Goal: Task Accomplishment & Management: Manage account settings

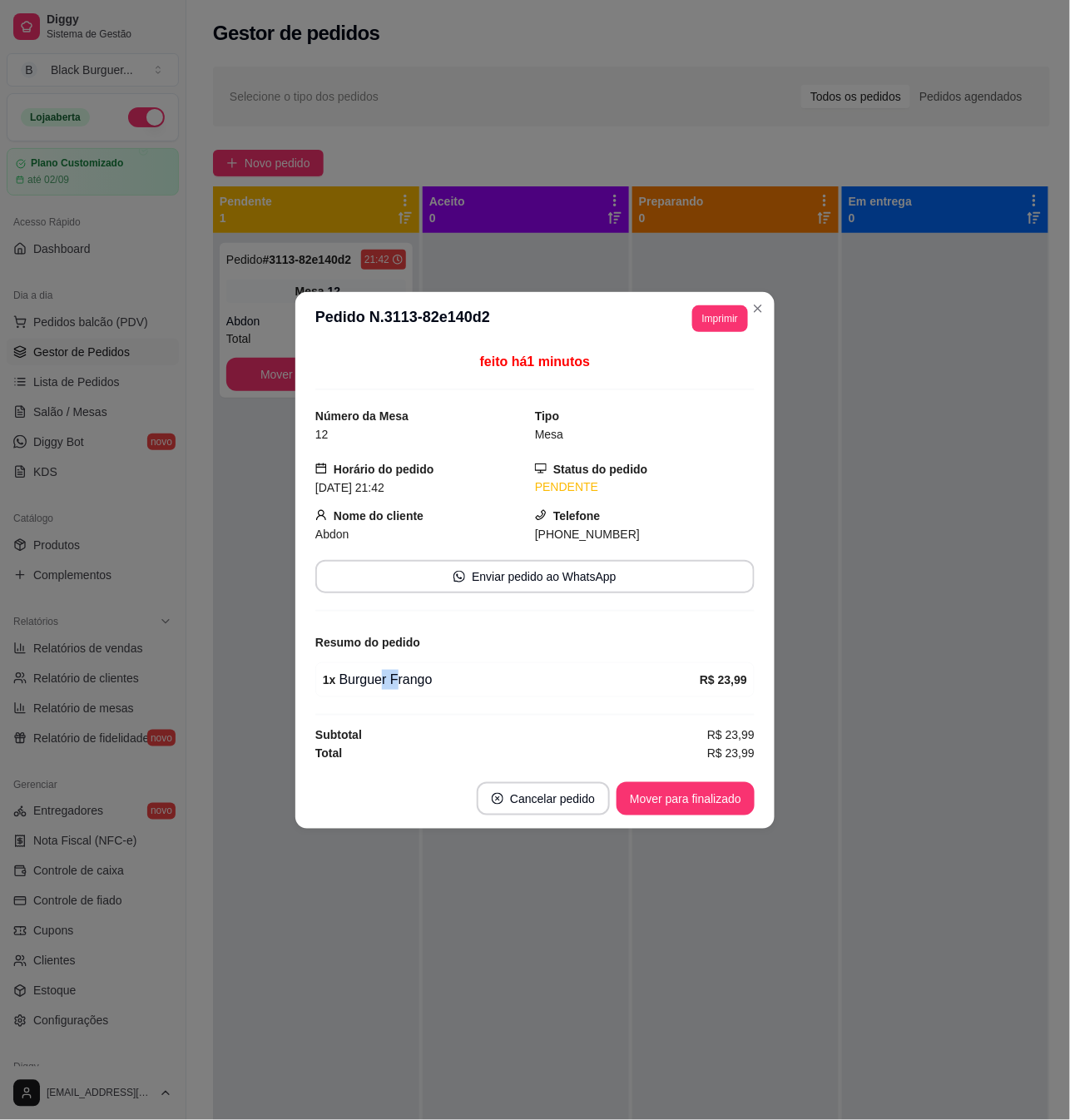
drag, startPoint x: 380, startPoint y: 693, endPoint x: 410, endPoint y: 690, distance: 30.1
click at [401, 693] on div "1 x Burguer Frango R$ 23,99" at bounding box center [535, 679] width 439 height 35
drag, startPoint x: 410, startPoint y: 690, endPoint x: 401, endPoint y: 685, distance: 10.3
click at [410, 689] on div "1 x Burguer Frango" at bounding box center [512, 680] width 377 height 20
click at [348, 684] on div "1 x Burguer Frango" at bounding box center [512, 680] width 377 height 20
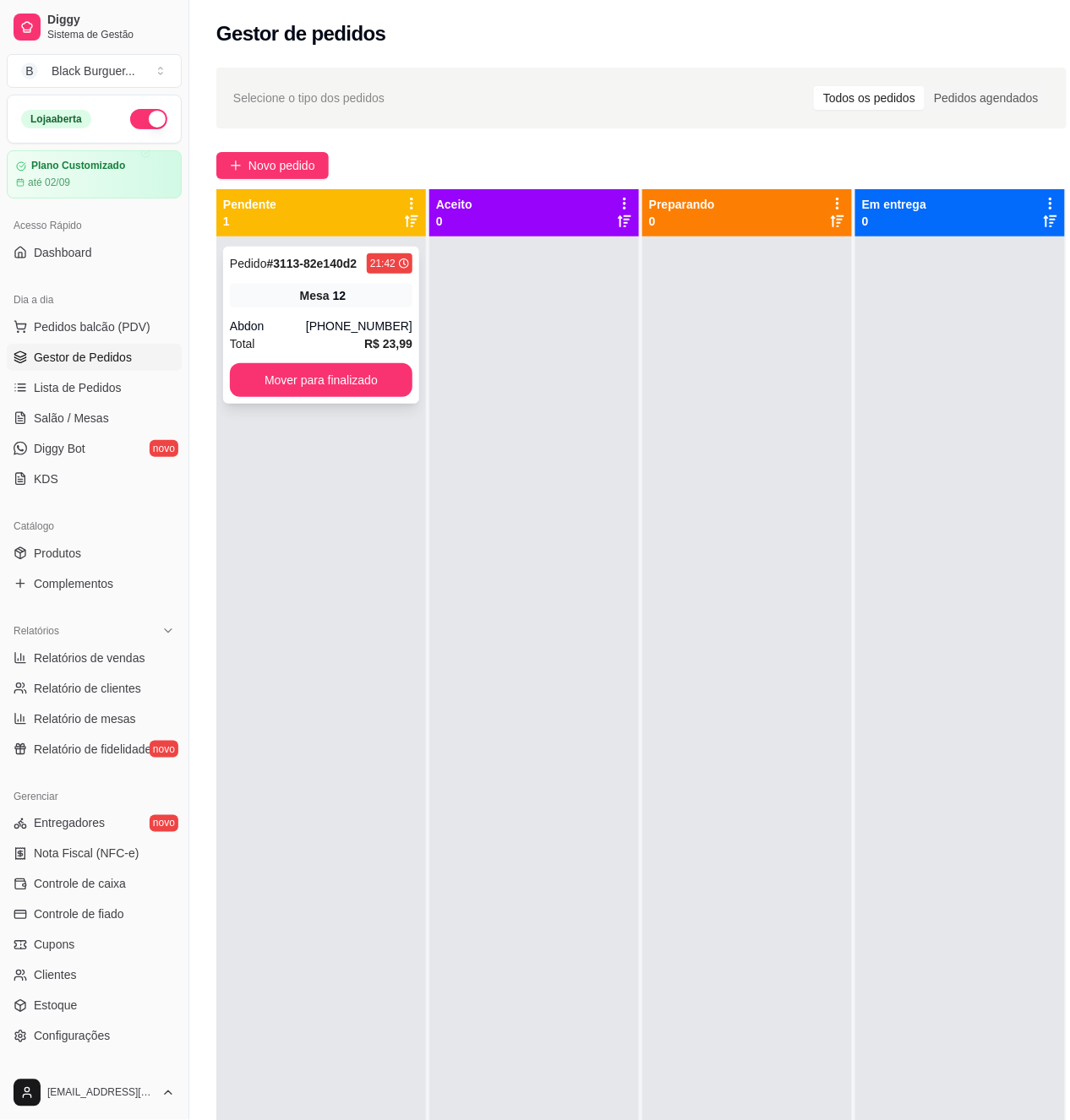
click at [308, 277] on div "Pedido # 3113-82e140d2 21:42 Mesa 12 Abdon [PHONE_NUMBER] Total R$ 23,99 Mover …" at bounding box center [322, 325] width 196 height 158
click at [390, 310] on div "Pedido # 3113-82e140d2 21:42 Mesa 12 Abdon [PHONE_NUMBER] Total R$ 23,99 Mover …" at bounding box center [322, 325] width 196 height 158
click at [72, 422] on span "Salão / Mesas" at bounding box center [71, 418] width 75 height 16
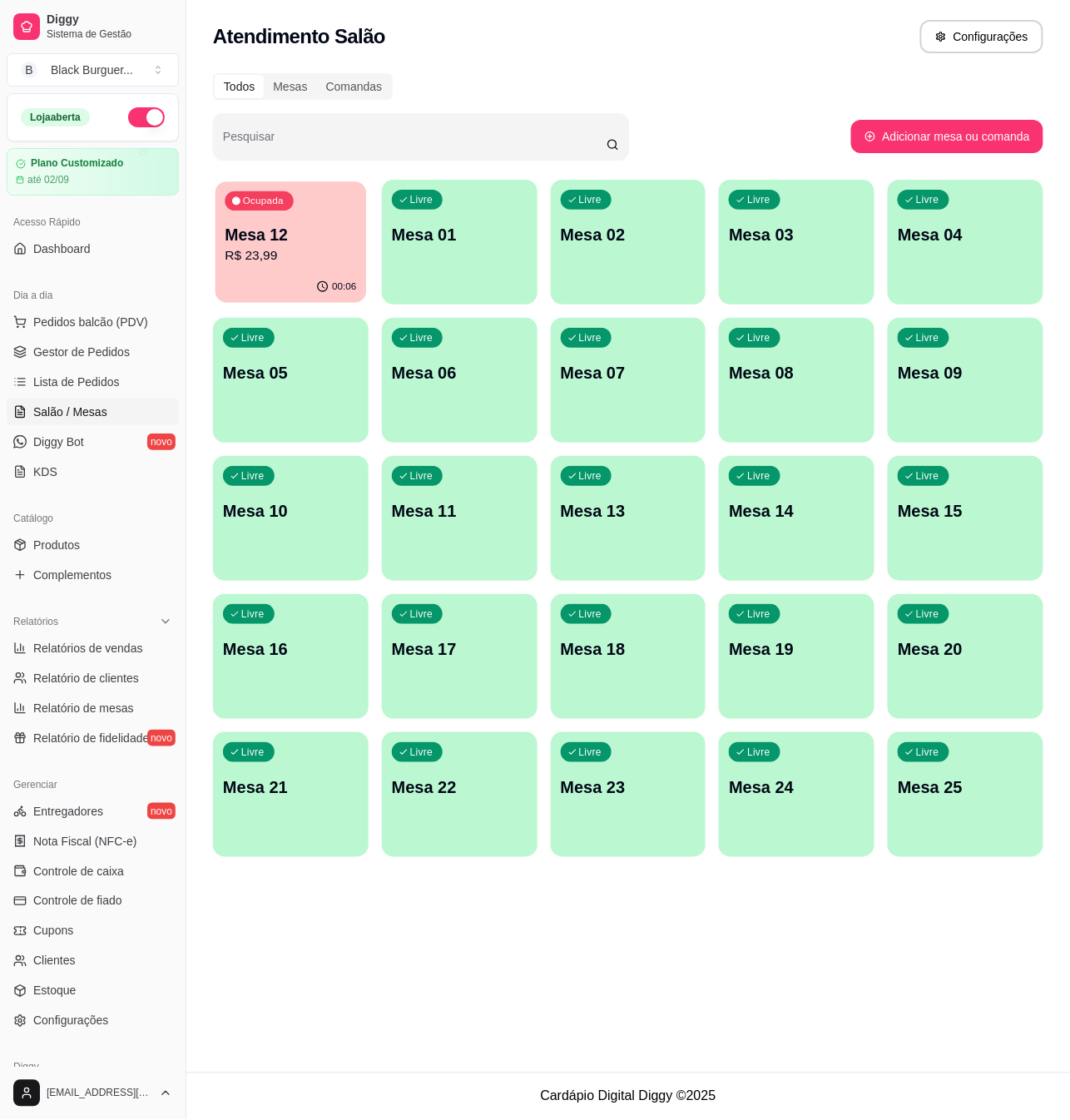
click at [353, 234] on p "Mesa 12" at bounding box center [291, 234] width 132 height 23
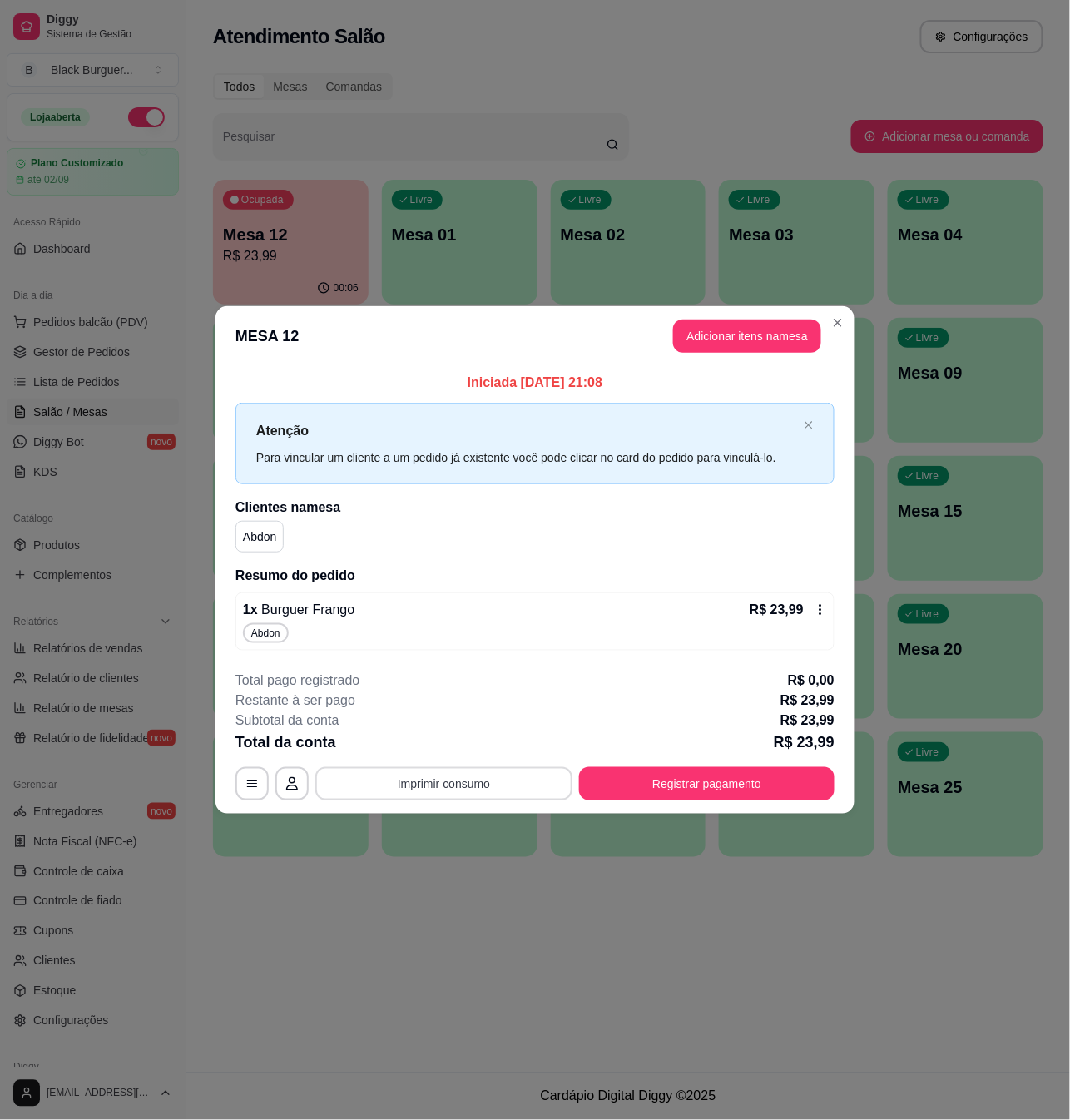
click at [433, 777] on button "Imprimir consumo" at bounding box center [444, 784] width 257 height 33
click at [464, 706] on button "Teste" at bounding box center [449, 712] width 116 height 26
click at [471, 787] on button "Imprimir consumo" at bounding box center [444, 784] width 257 height 33
click at [481, 687] on button "Impressora" at bounding box center [449, 679] width 116 height 26
click at [465, 789] on button "Imprimir consumo" at bounding box center [444, 784] width 257 height 33
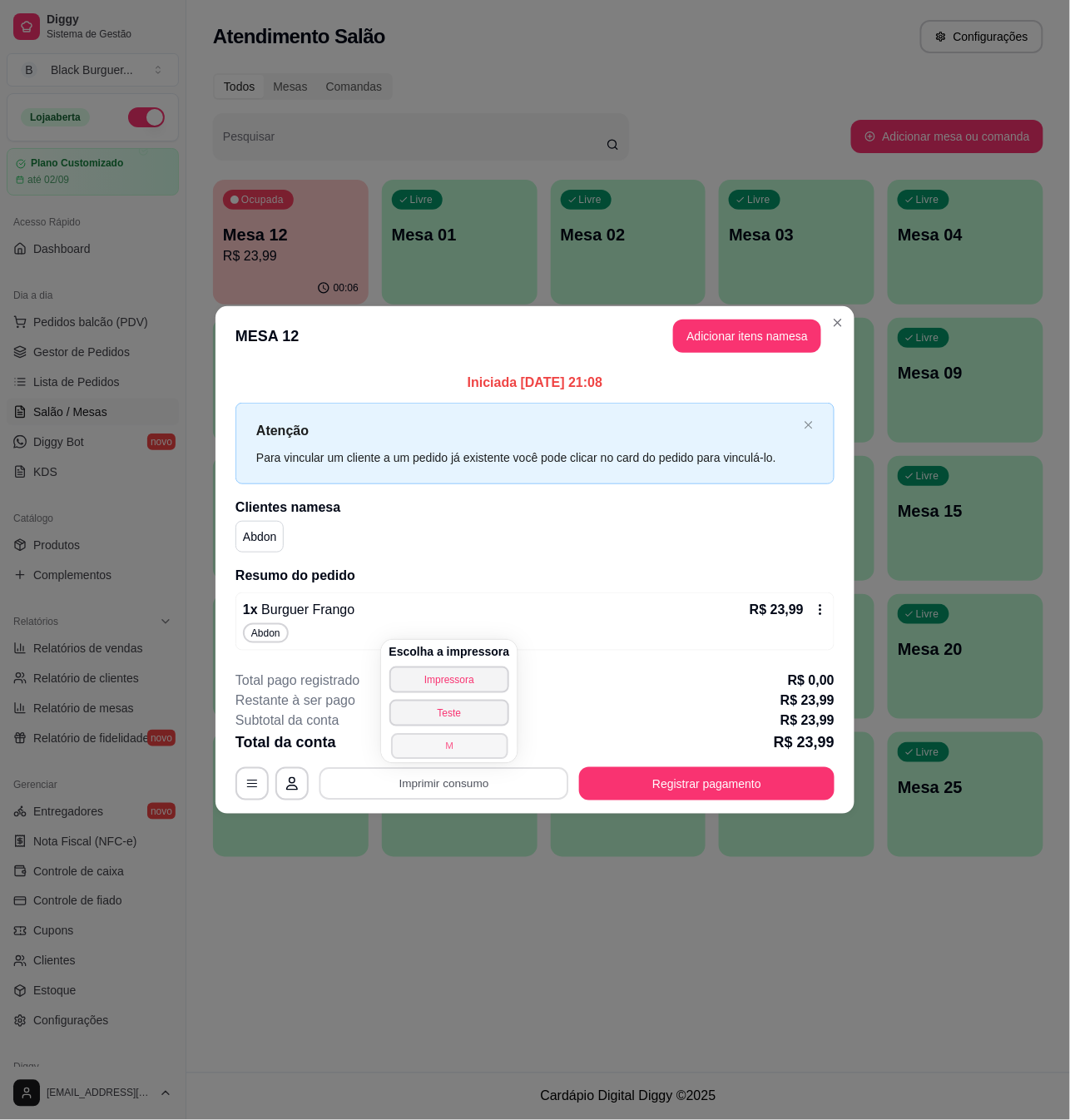
click at [470, 754] on button "M" at bounding box center [449, 746] width 116 height 26
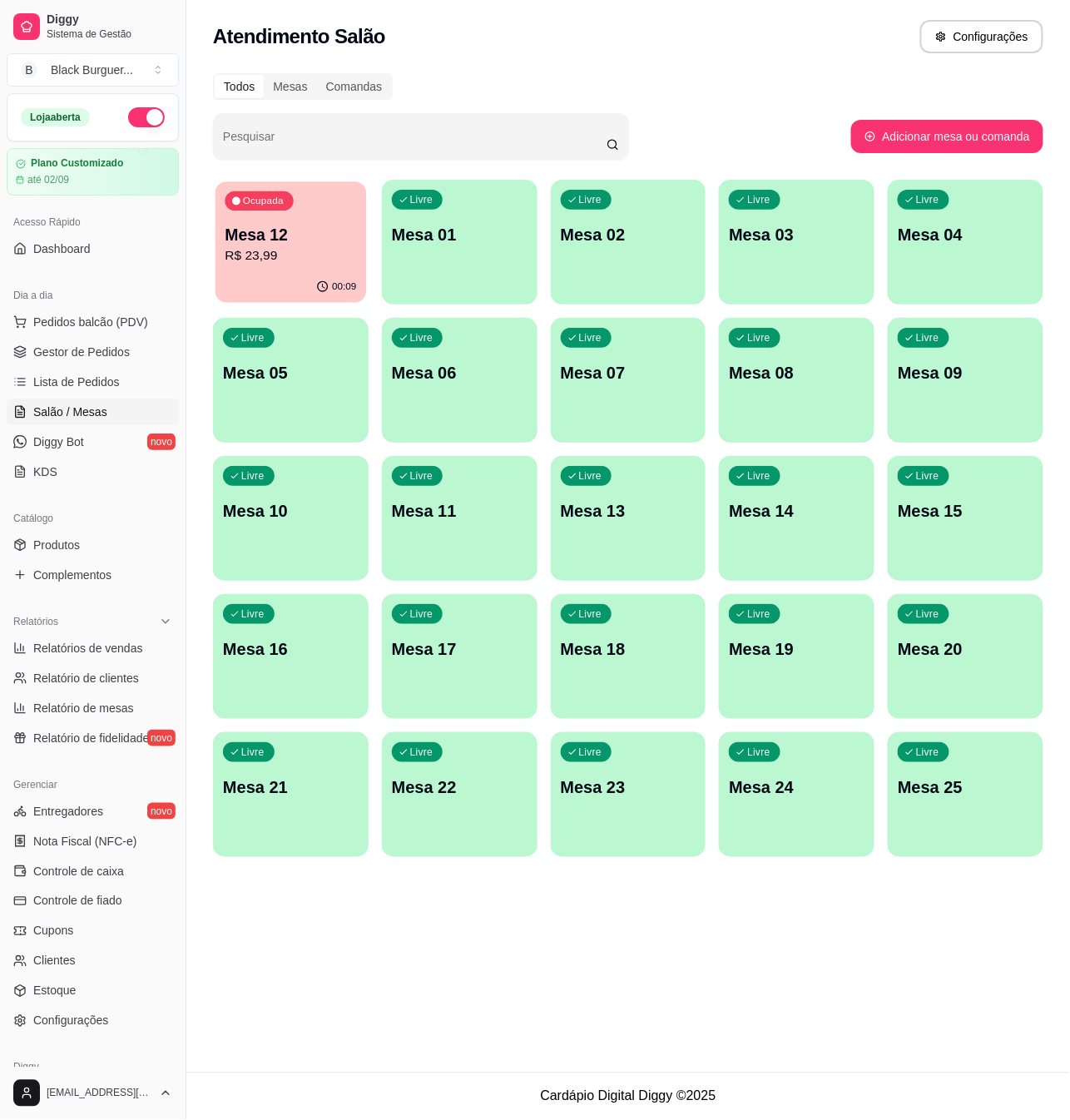
click at [303, 227] on p "Mesa 12" at bounding box center [291, 234] width 132 height 23
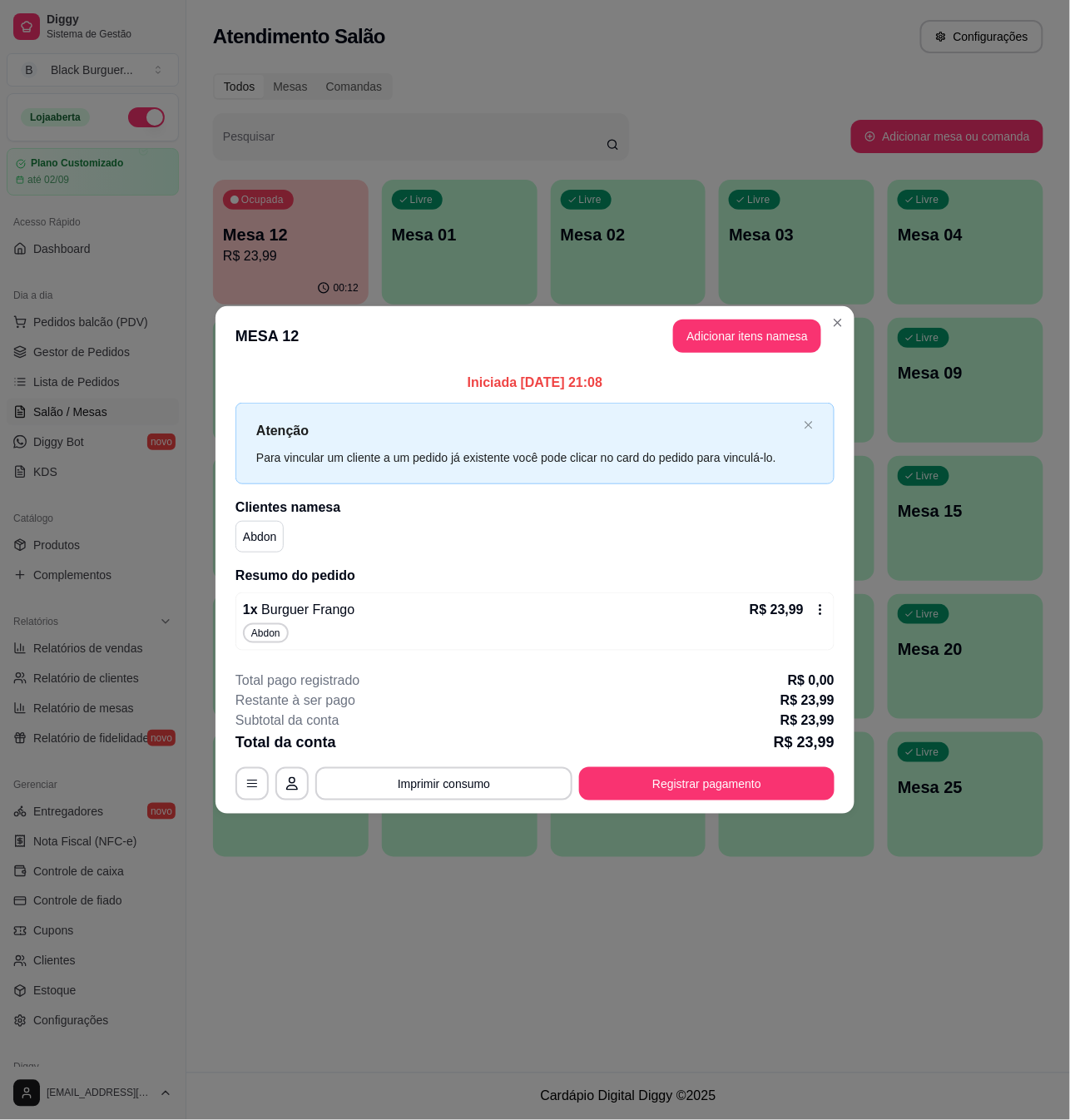
click at [320, 609] on span "Burguer Frango" at bounding box center [307, 610] width 97 height 14
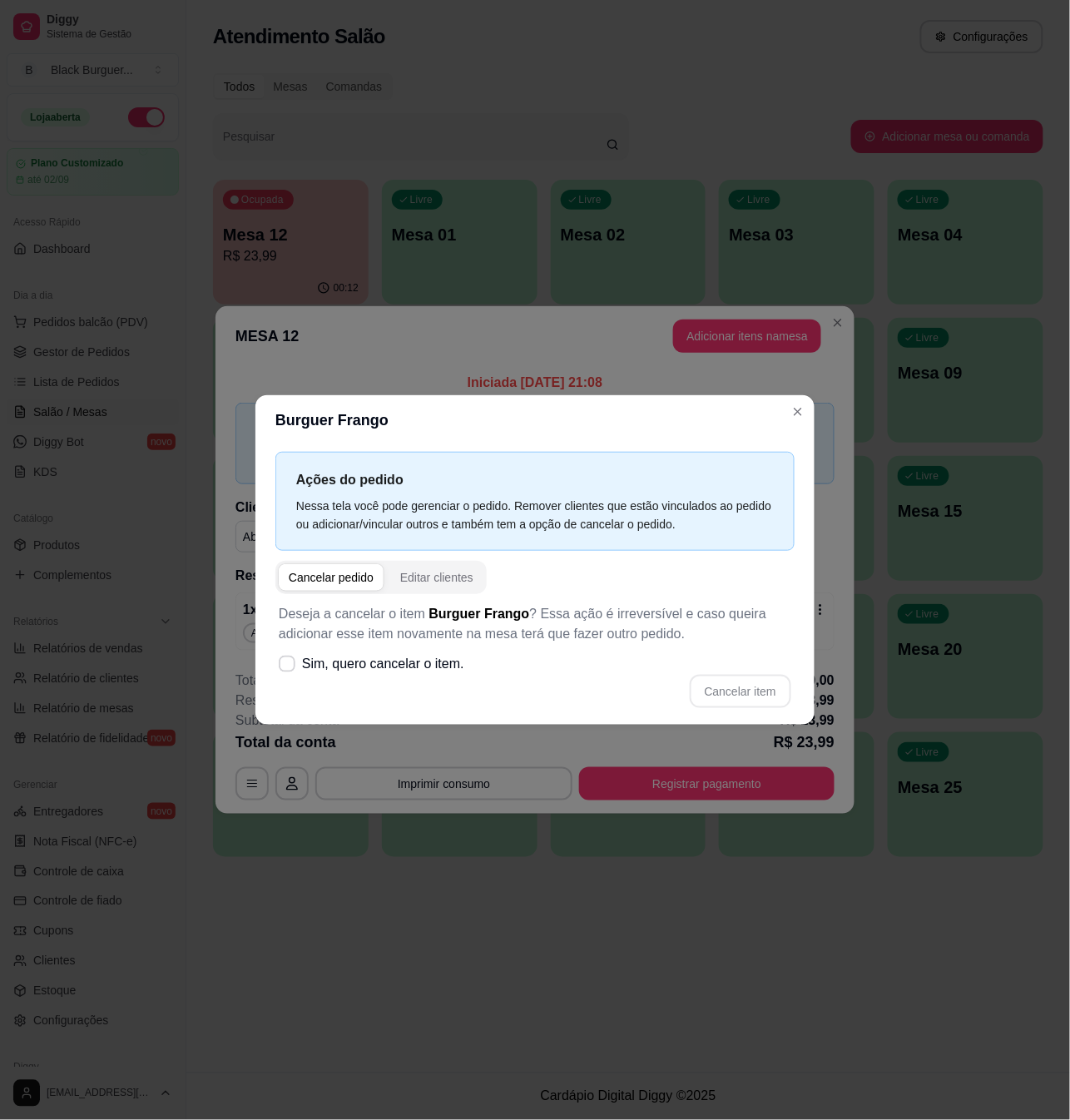
click at [256, 607] on div "Ações do pedido Nessa tela você pode gerenciar o pedido. Remover clientes que e…" at bounding box center [535, 585] width 559 height 280
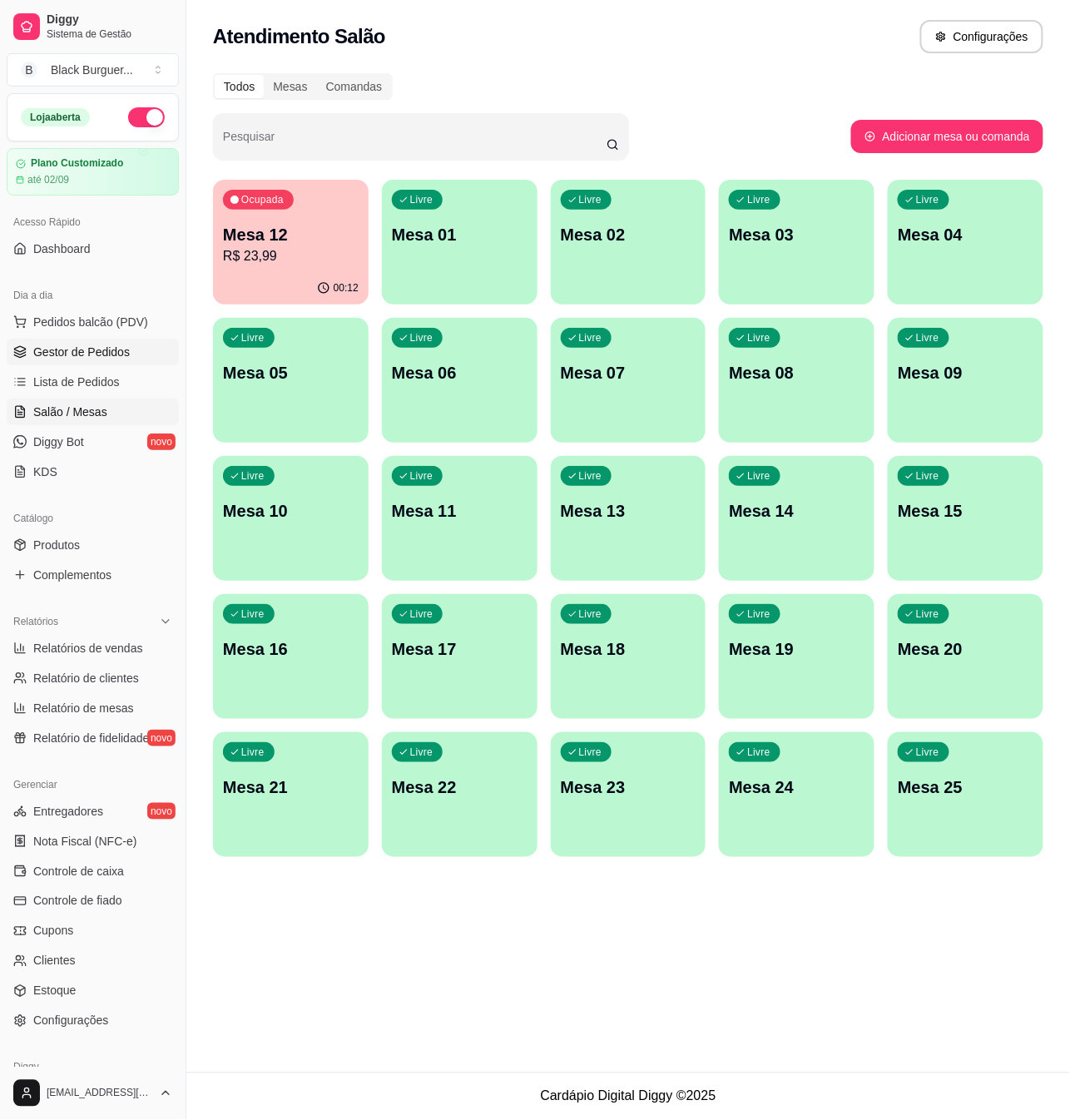
click at [88, 346] on span "Gestor de Pedidos" at bounding box center [81, 352] width 97 height 16
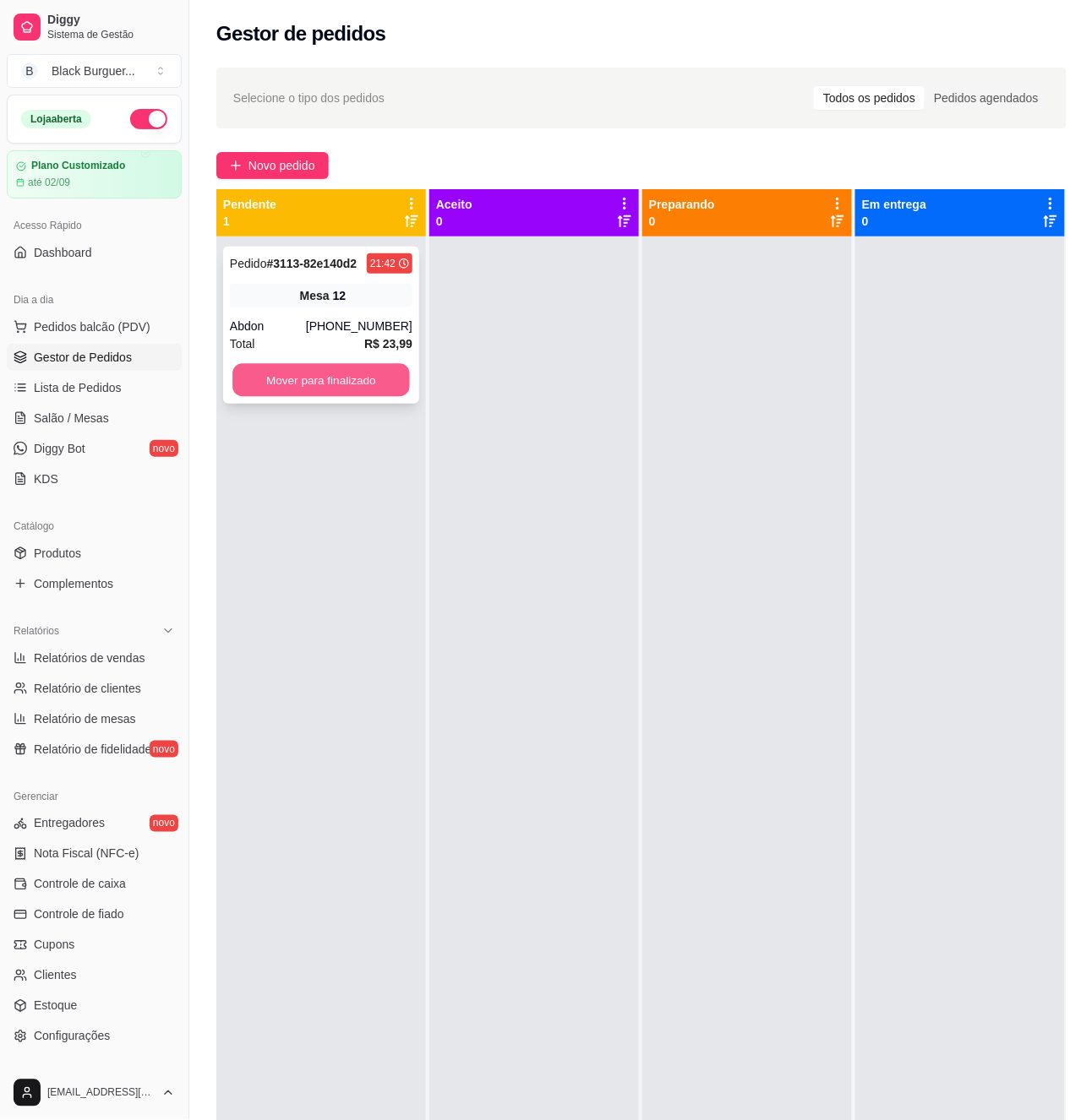
click at [274, 384] on button "Mover para finalizado" at bounding box center [322, 381] width 178 height 33
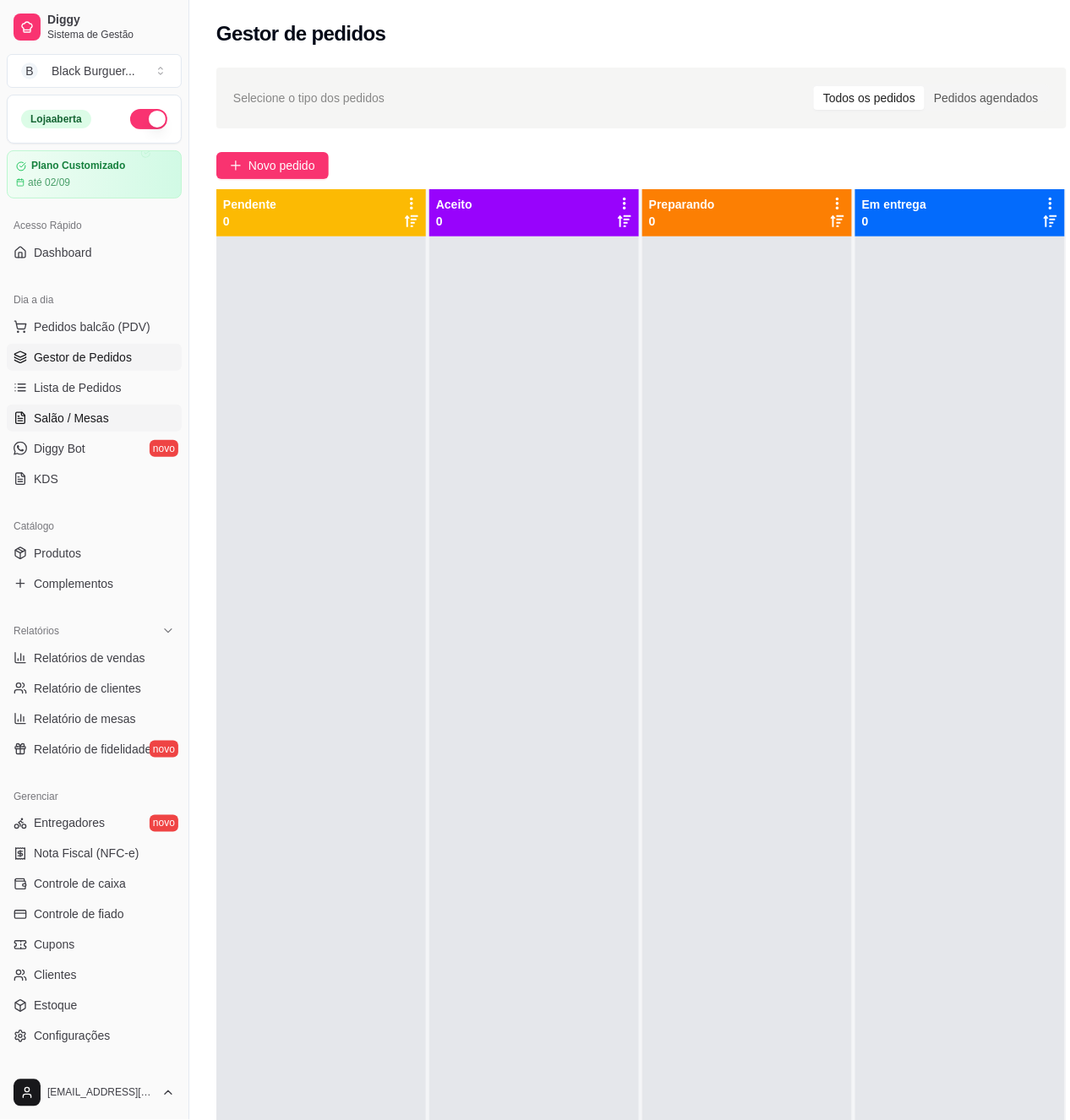
click at [60, 416] on span "Salão / Mesas" at bounding box center [71, 418] width 75 height 16
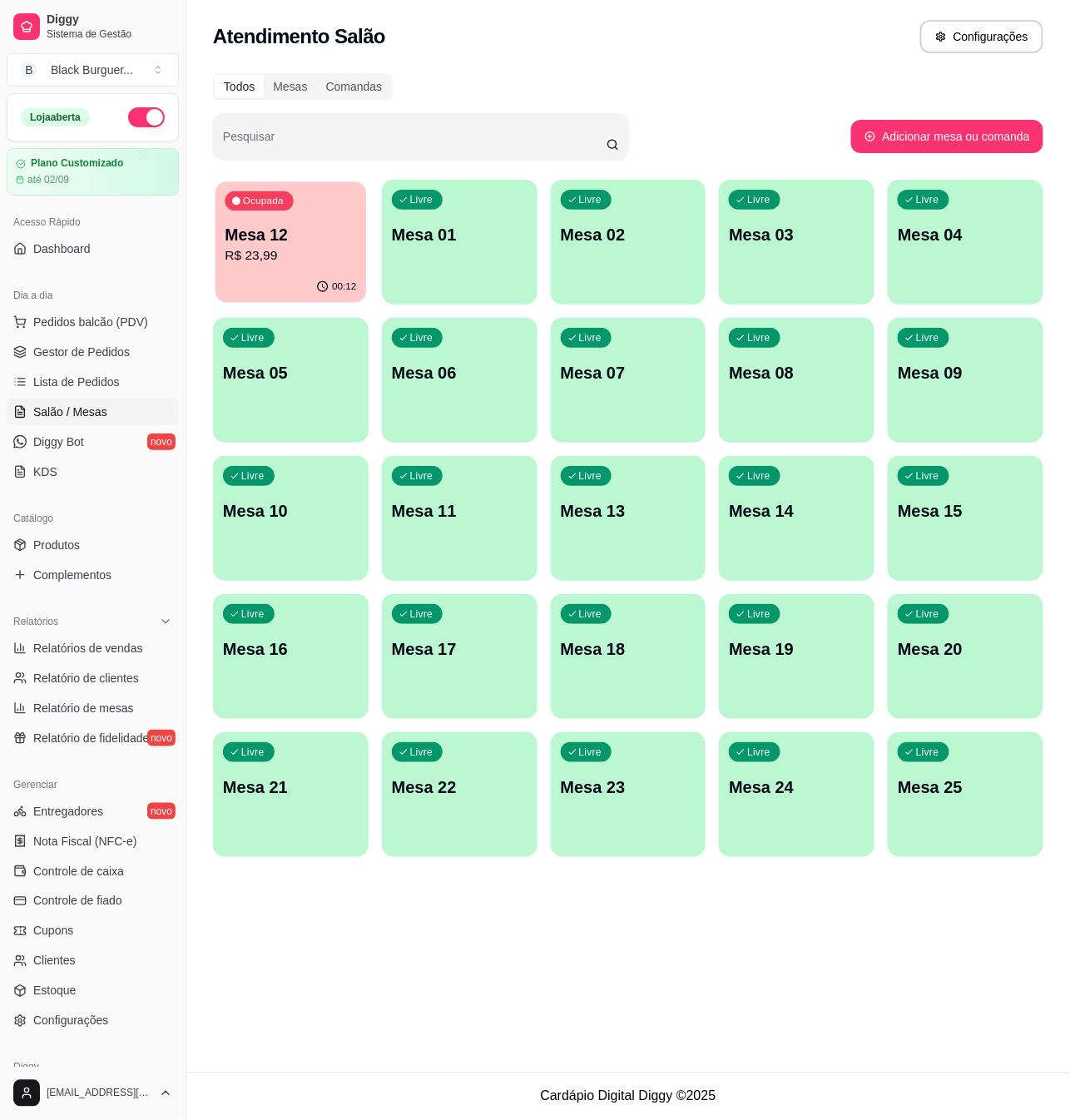
click at [304, 208] on div "Ocupada Mesa 12 R$ 23,99" at bounding box center [291, 226] width 151 height 90
click at [345, 260] on p "R$ 23,99" at bounding box center [291, 256] width 135 height 20
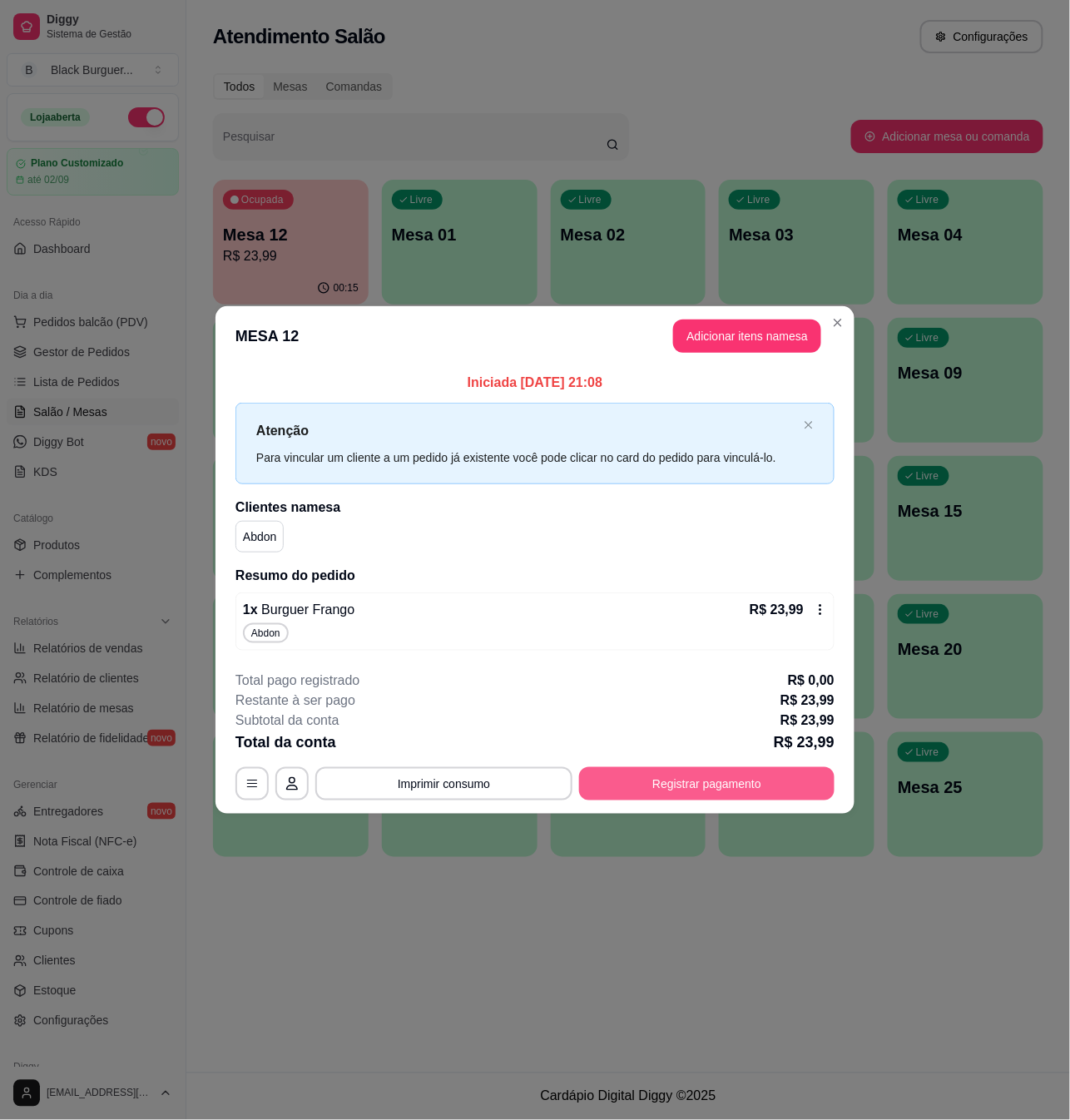
click at [717, 800] on button "Registrar pagamento" at bounding box center [706, 784] width 255 height 33
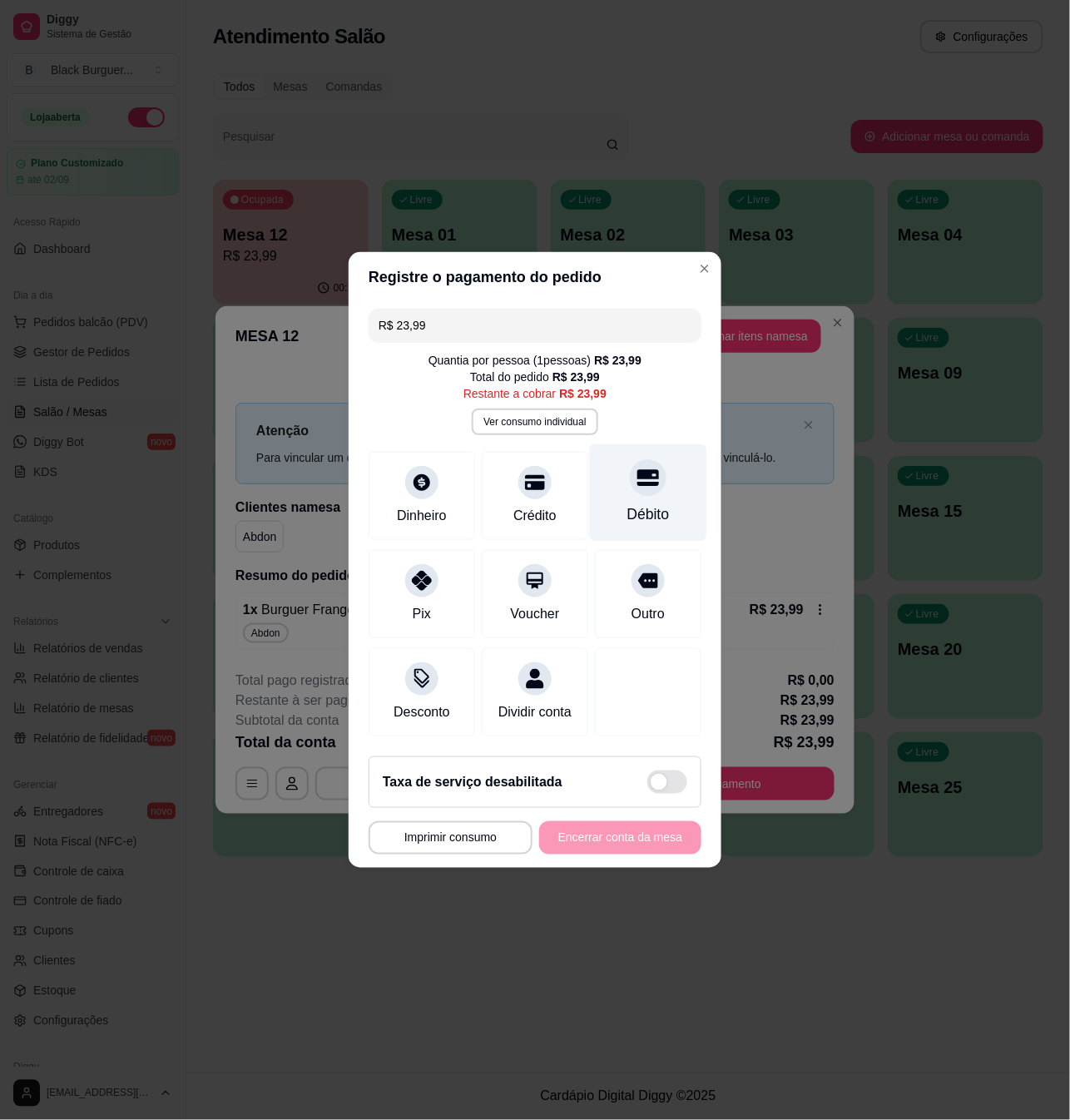
click at [683, 470] on div "Débito" at bounding box center [649, 493] width 117 height 97
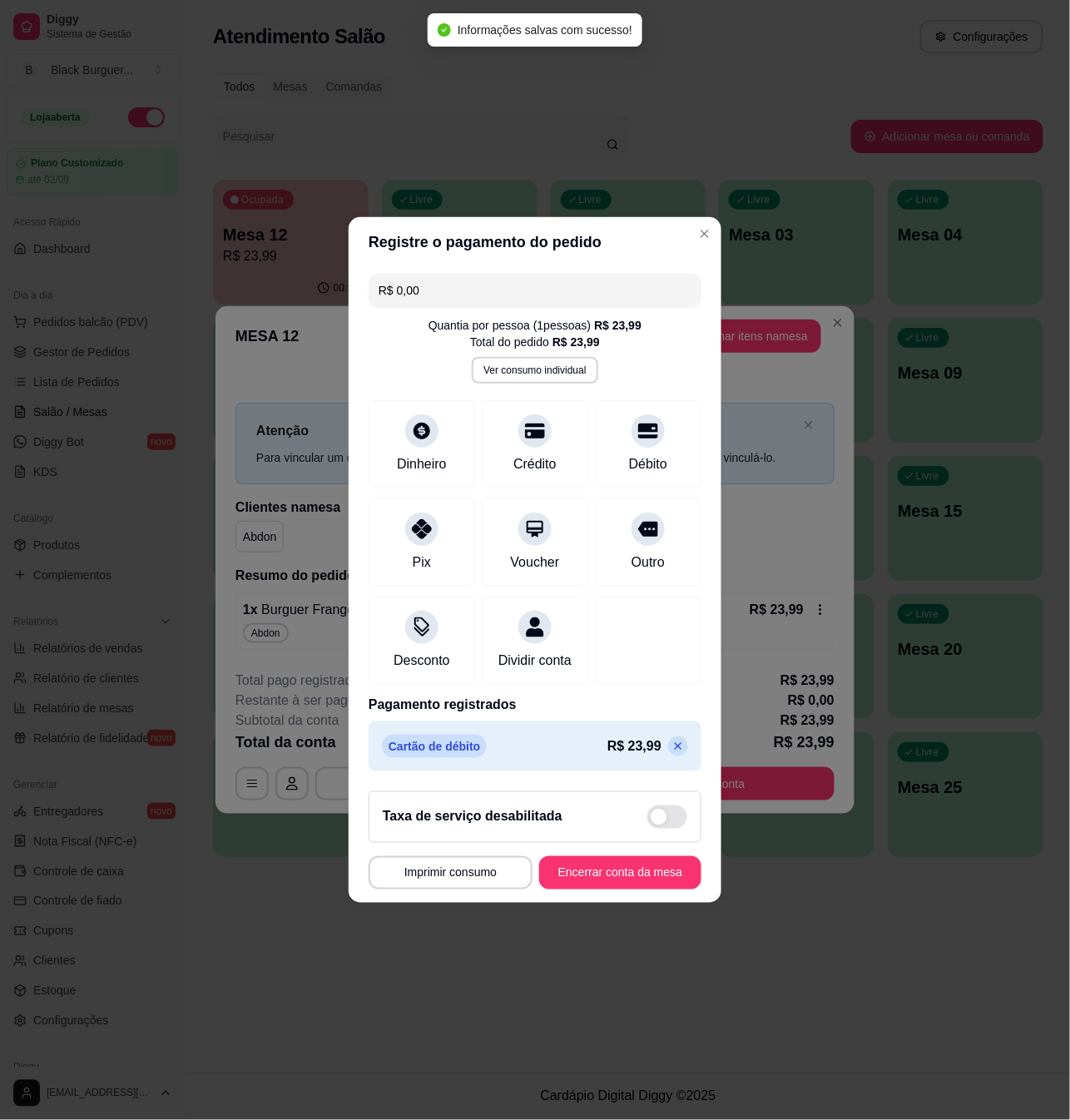
type input "R$ 0,00"
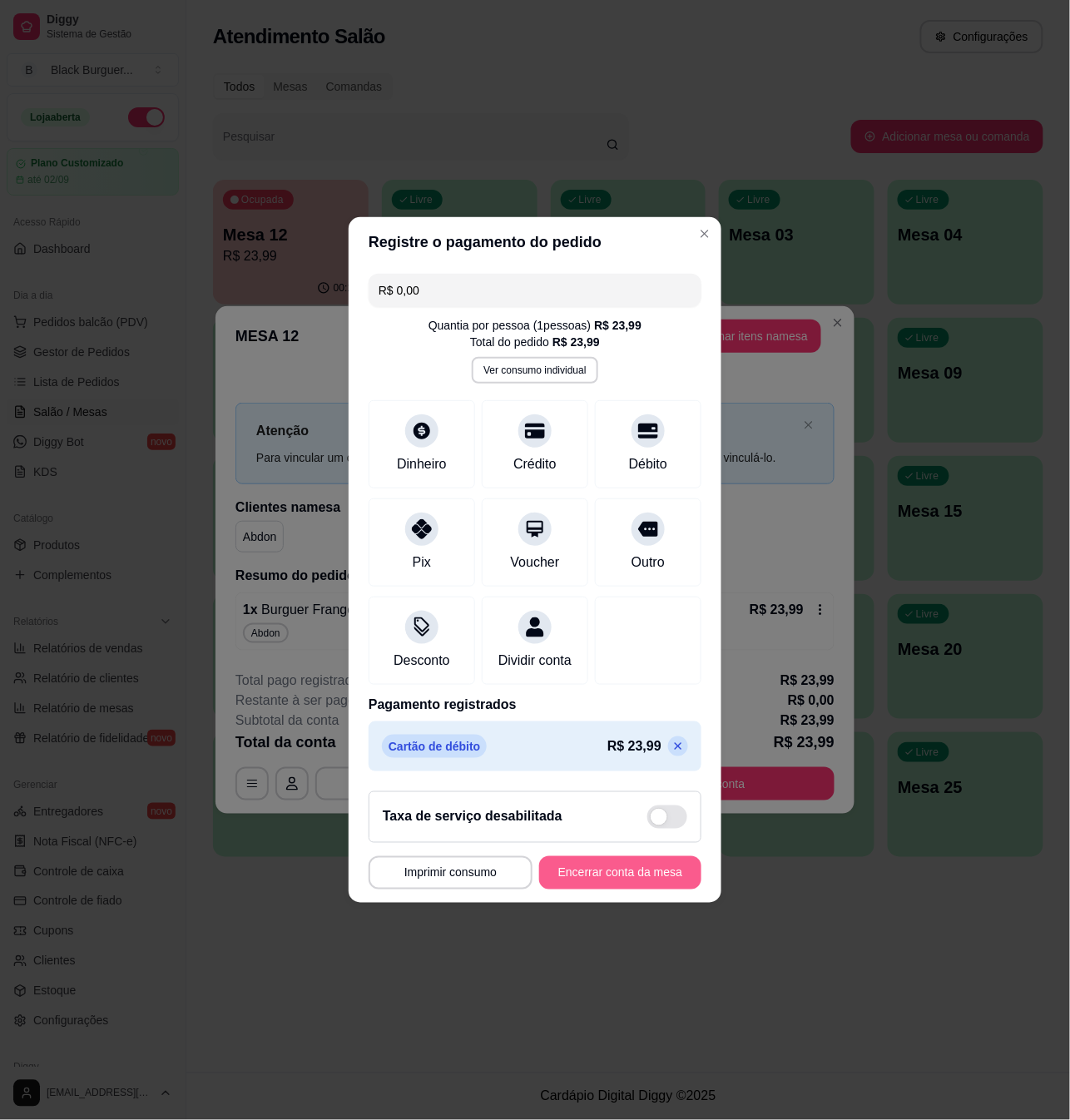
click at [644, 877] on button "Encerrar conta da mesa" at bounding box center [621, 872] width 162 height 33
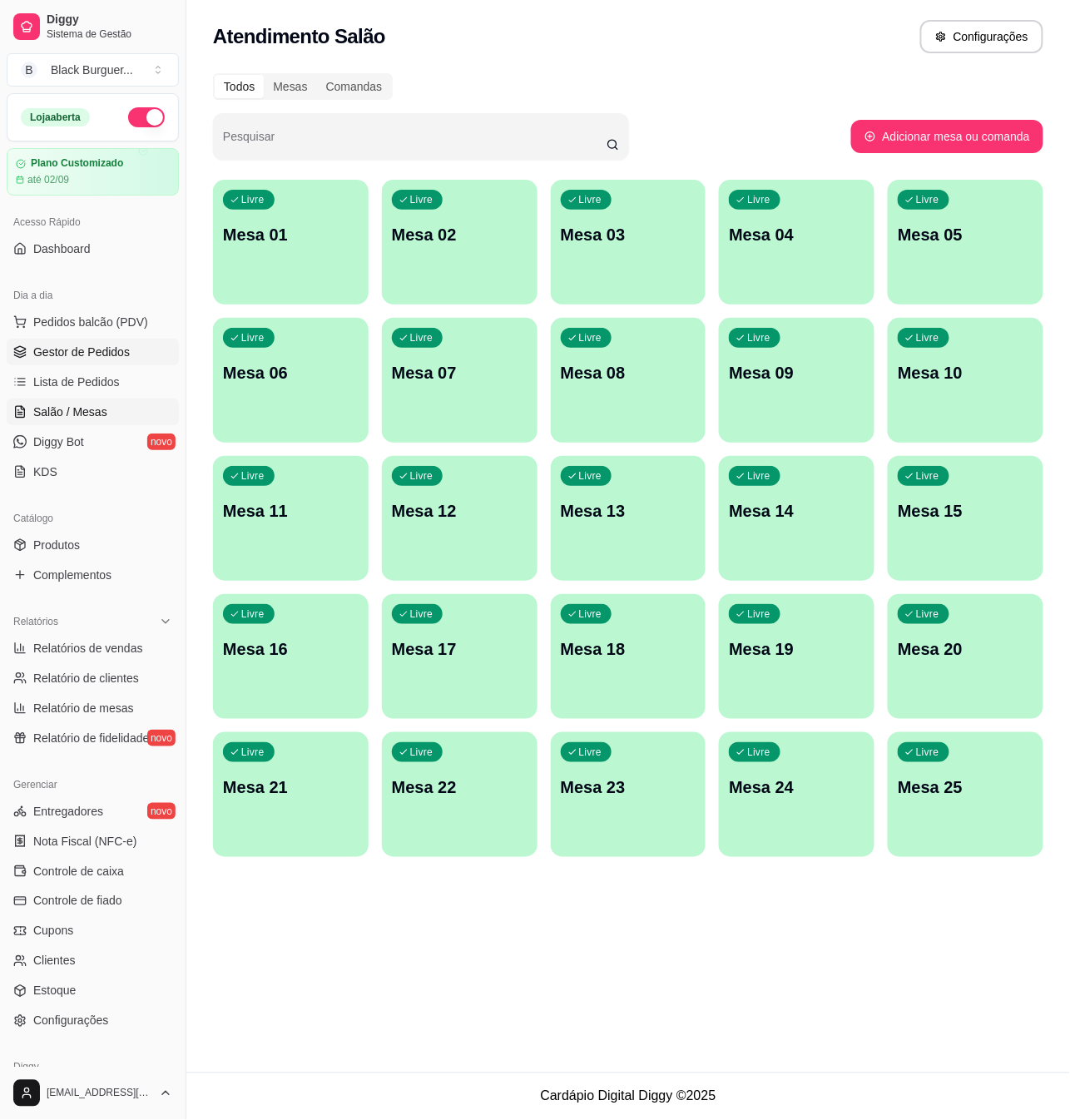
click at [115, 360] on span "Gestor de Pedidos" at bounding box center [81, 352] width 97 height 16
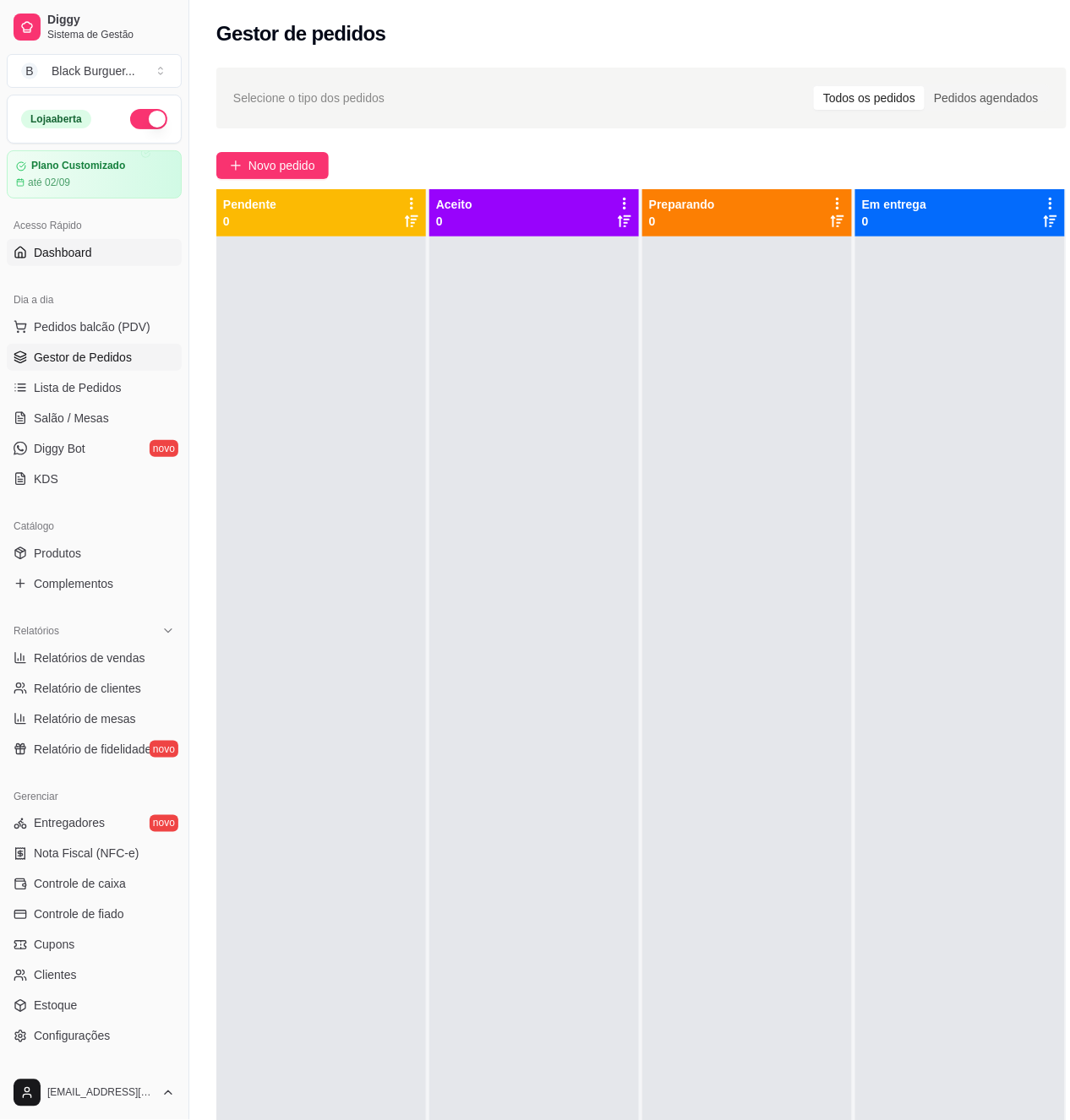
click at [106, 251] on link "Dashboard" at bounding box center [93, 253] width 175 height 27
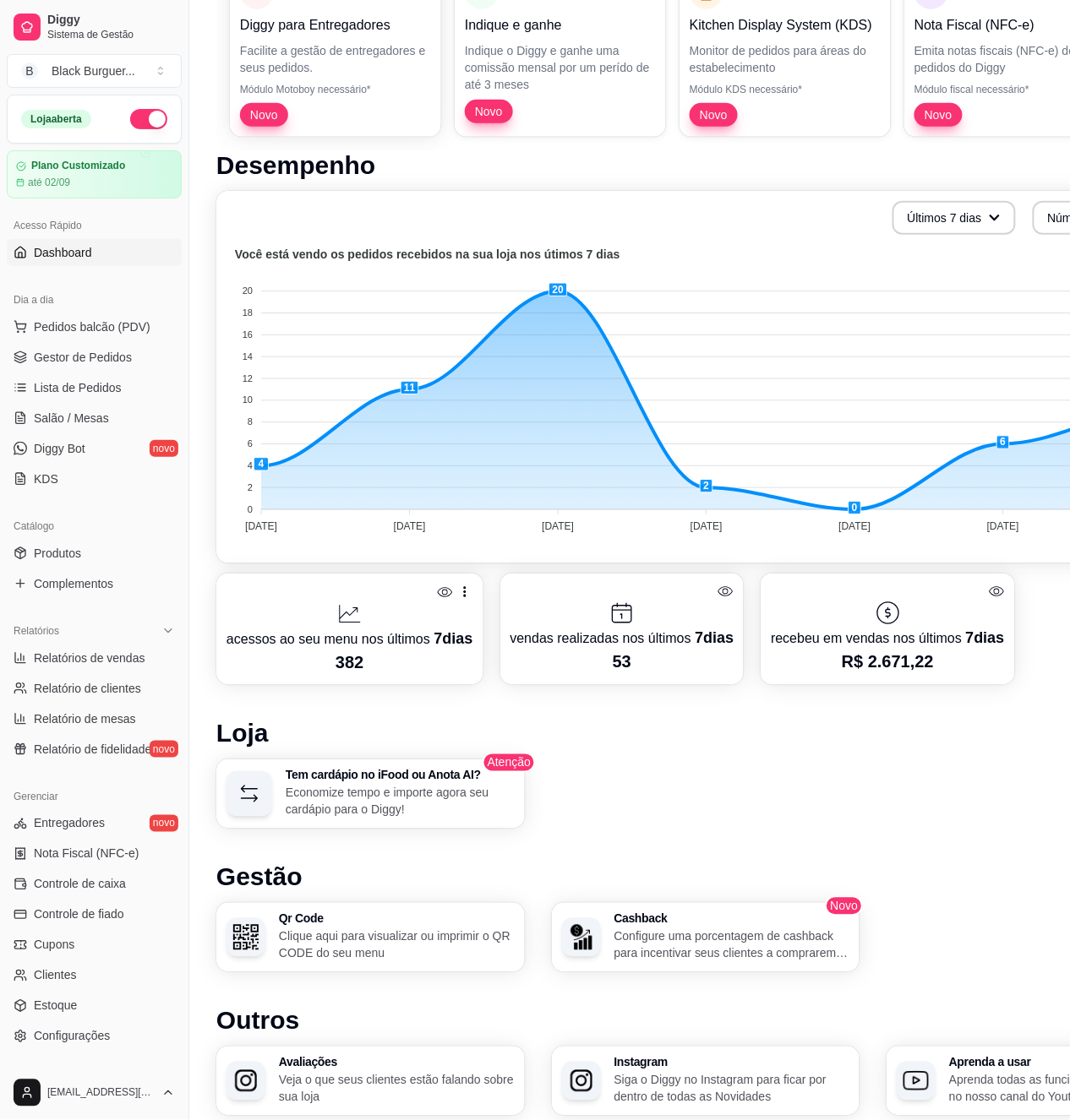
scroll to position [383, 0]
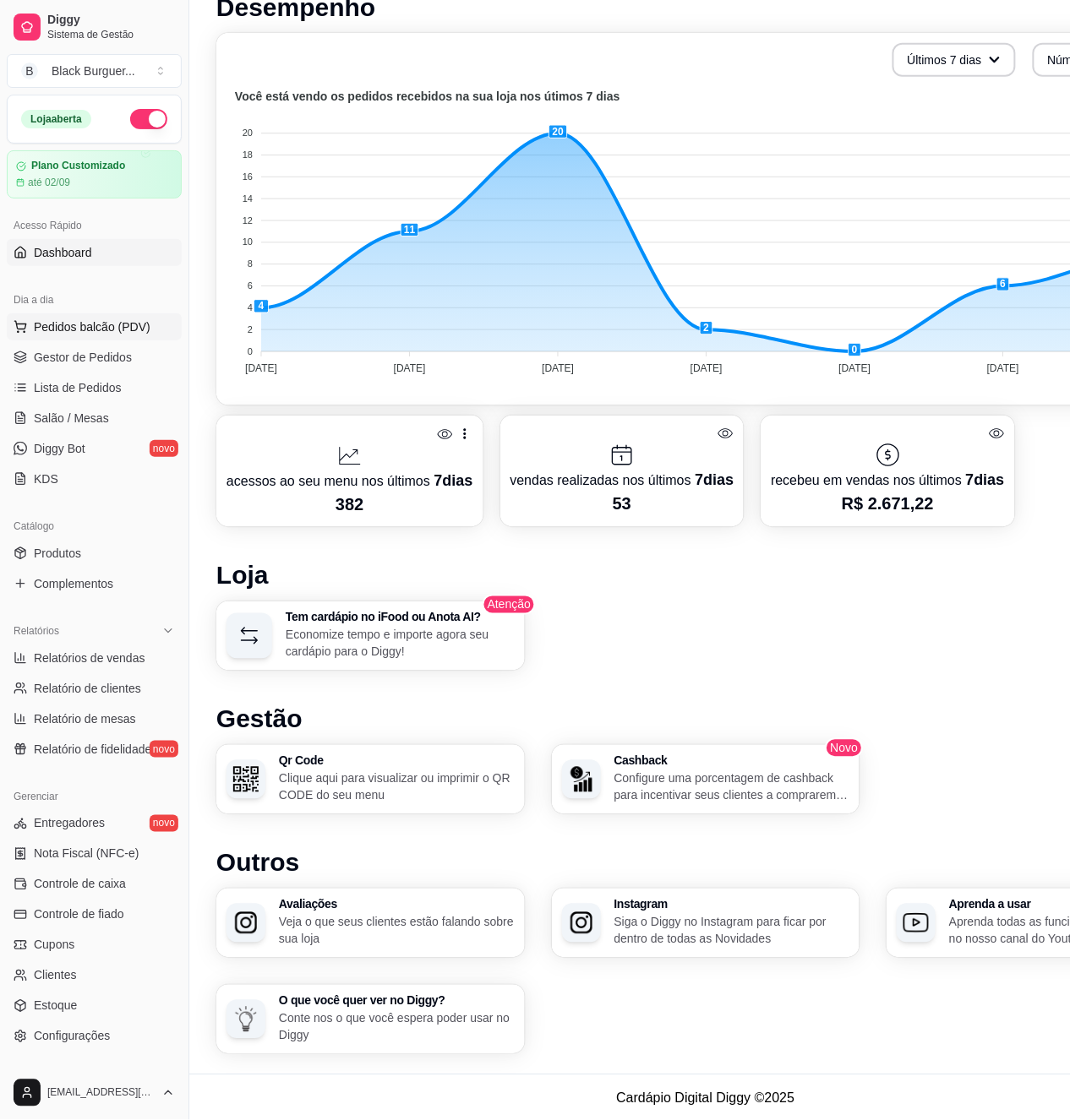
click at [114, 316] on button "Pedidos balcão (PDV)" at bounding box center [93, 327] width 175 height 27
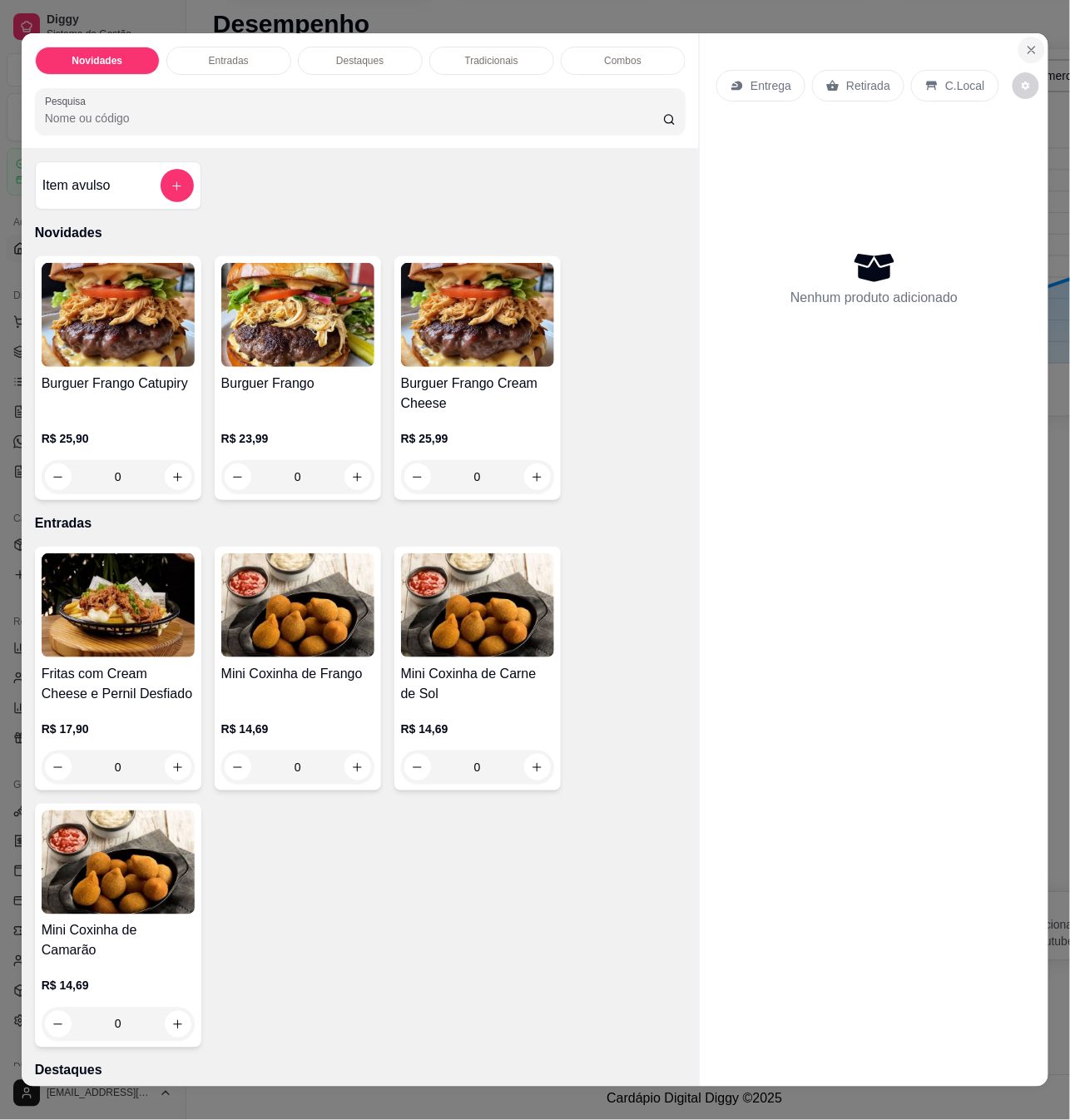
click at [1027, 43] on icon "Close" at bounding box center [1032, 50] width 14 height 14
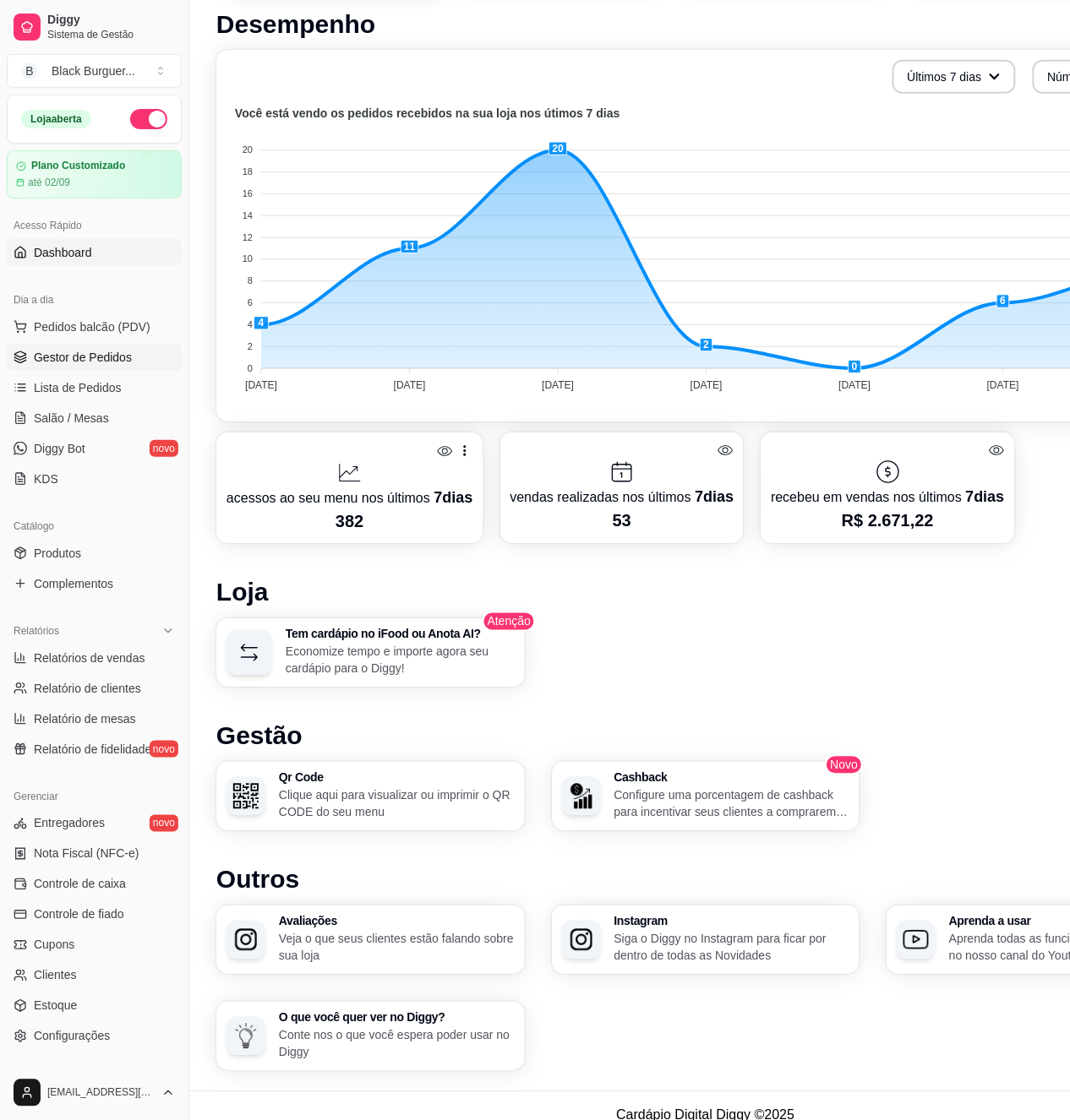
click at [86, 366] on link "Gestor de Pedidos" at bounding box center [93, 357] width 175 height 27
